Goal: Task Accomplishment & Management: Manage account settings

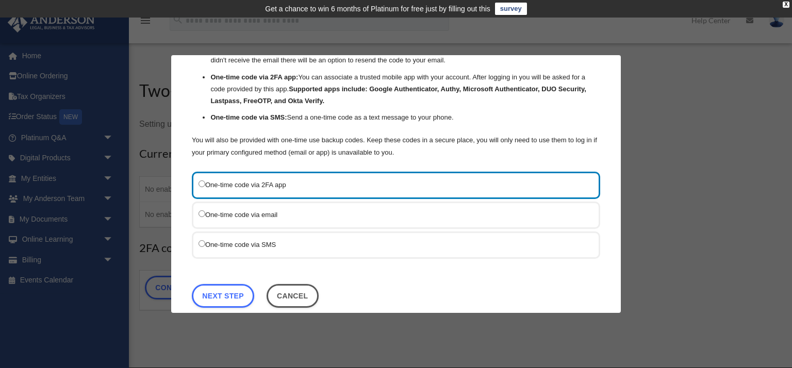
scroll to position [88, 0]
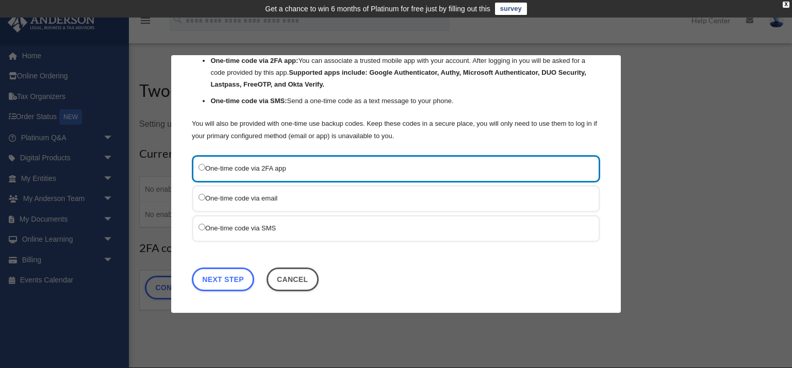
click at [260, 201] on label "One-time code via email" at bounding box center [391, 198] width 385 height 13
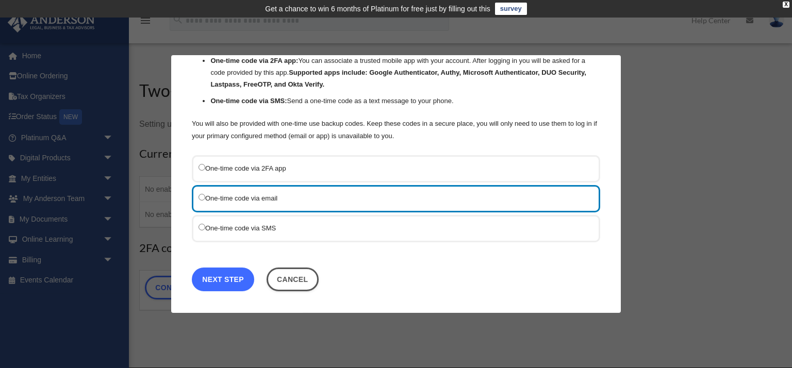
click at [231, 279] on link "Next Step" at bounding box center [223, 280] width 62 height 24
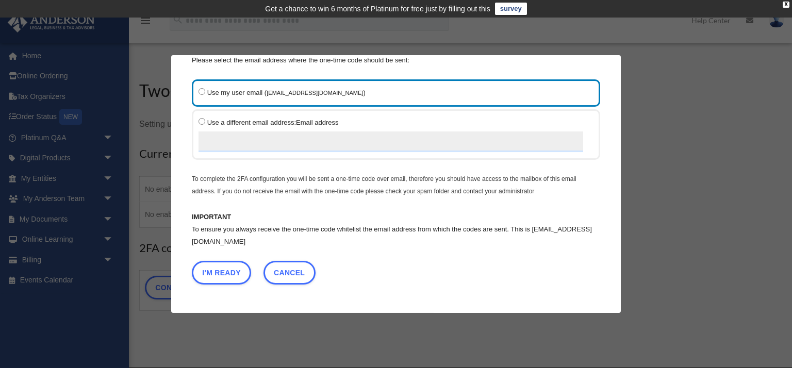
scroll to position [43, 0]
click at [235, 276] on button "I'm Ready" at bounding box center [221, 273] width 59 height 24
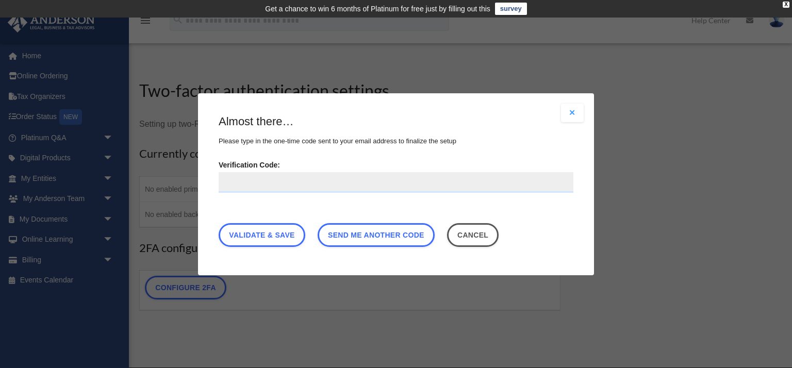
click at [293, 183] on input "Verification Code:" at bounding box center [396, 182] width 355 height 21
paste input "******"
type input "******"
click at [283, 242] on link "Validate & Save" at bounding box center [262, 235] width 87 height 24
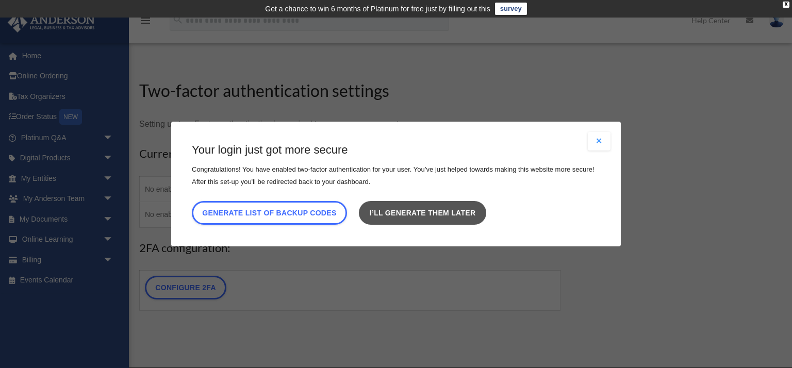
click at [418, 219] on link "I’ll generate them later" at bounding box center [422, 213] width 127 height 24
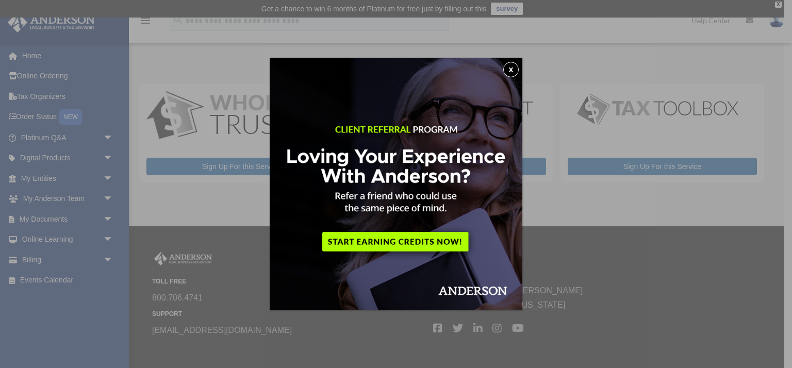
click at [513, 71] on button "x" at bounding box center [510, 69] width 15 height 15
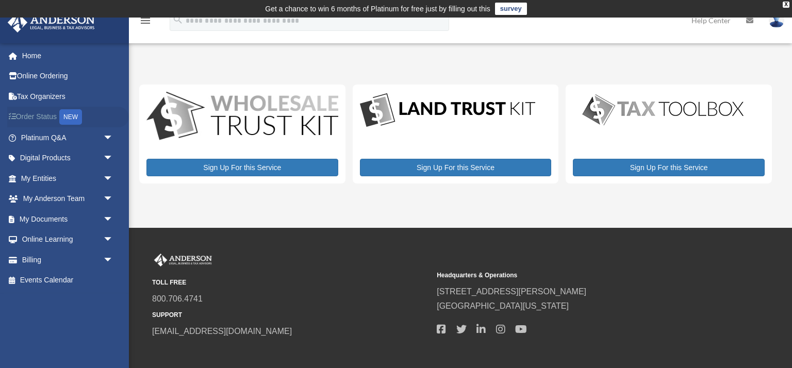
click at [53, 120] on link "Order Status NEW" at bounding box center [68, 117] width 122 height 21
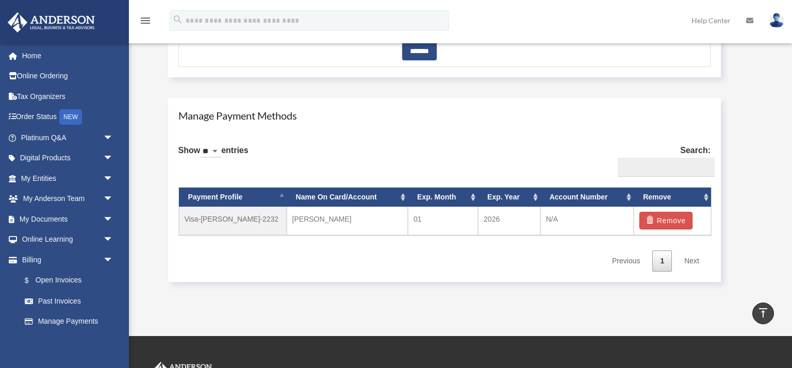
scroll to position [679, 0]
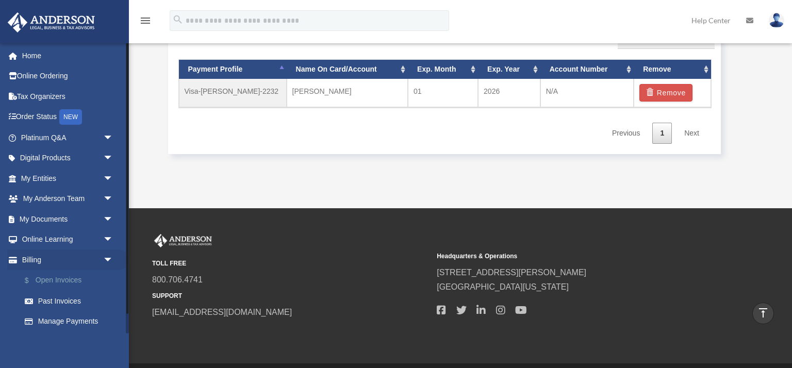
click at [57, 285] on link "$ Open Invoices" at bounding box center [71, 280] width 114 height 21
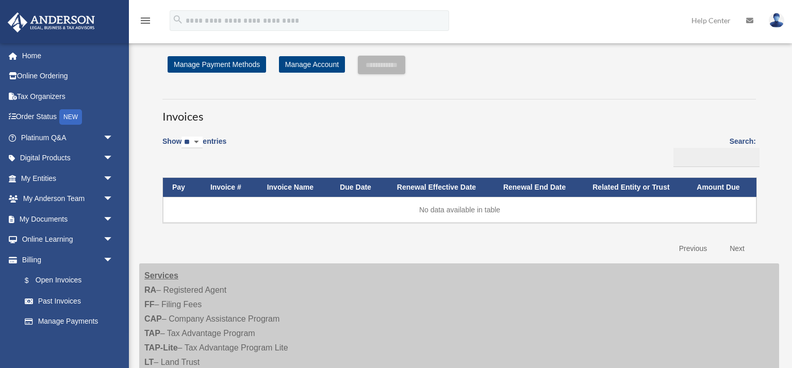
scroll to position [19, 0]
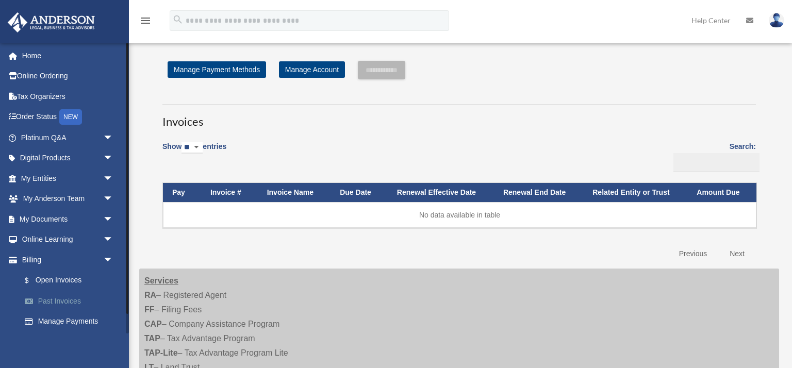
click at [62, 301] on link "Past Invoices" at bounding box center [71, 301] width 114 height 21
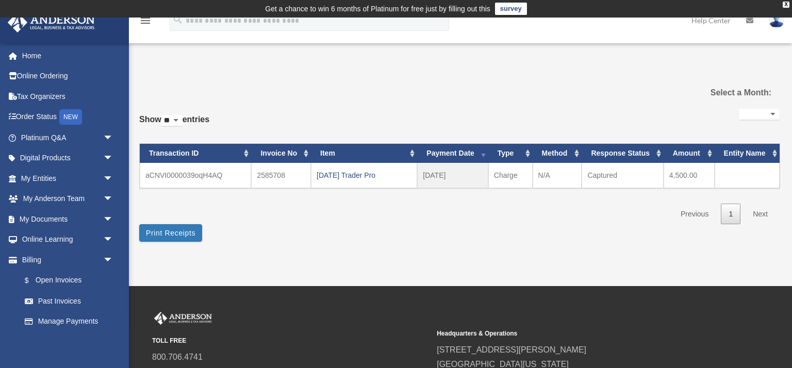
select select
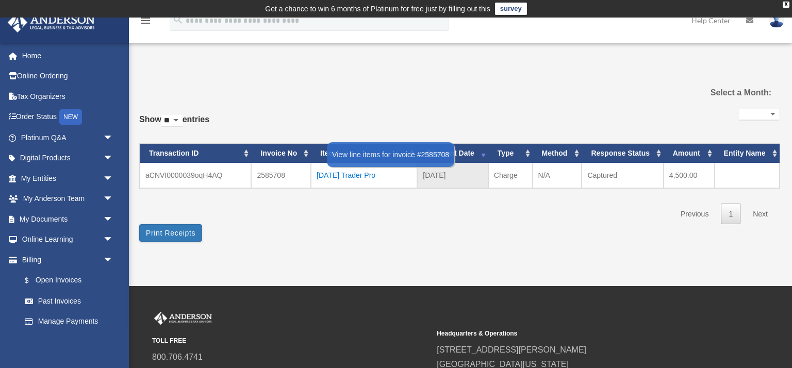
click at [367, 177] on div "[DATE] Trader Pro" at bounding box center [364, 175] width 95 height 14
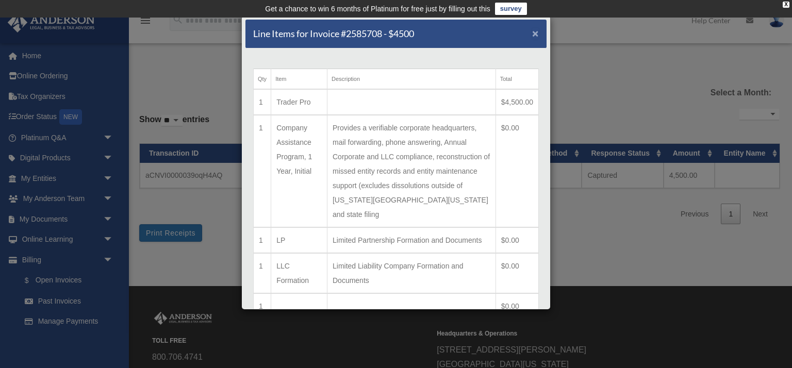
click at [536, 37] on span "×" at bounding box center [535, 33] width 7 height 12
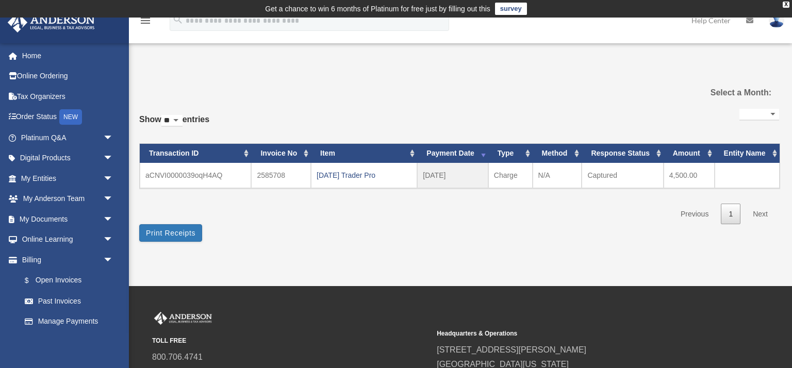
click at [412, 71] on div "**********" at bounding box center [459, 160] width 640 height 187
